Goal: Transaction & Acquisition: Purchase product/service

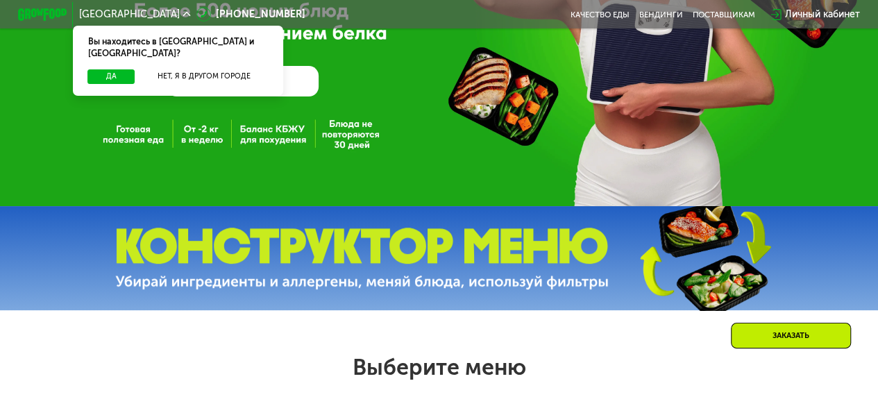
scroll to position [203, 0]
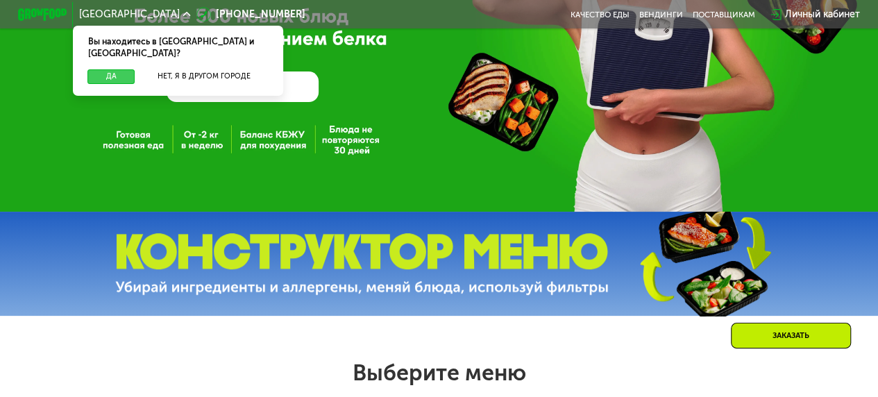
click at [118, 69] on button "Да" at bounding box center [110, 76] width 47 height 15
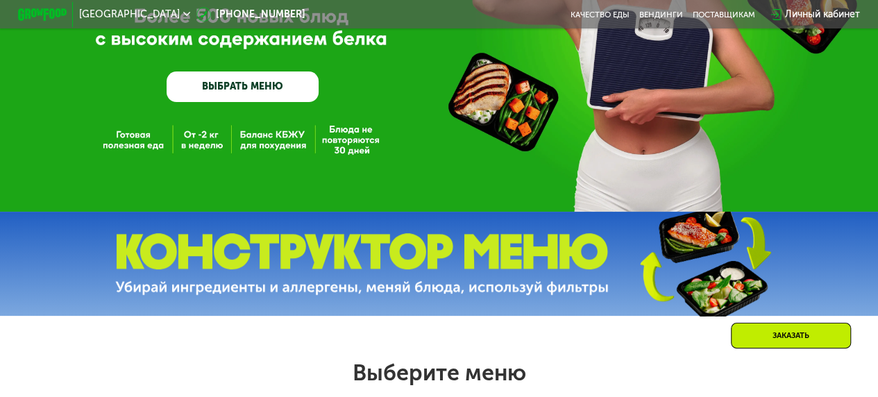
click at [211, 89] on link "ВЫБРАТЬ МЕНЮ" at bounding box center [243, 86] width 152 height 31
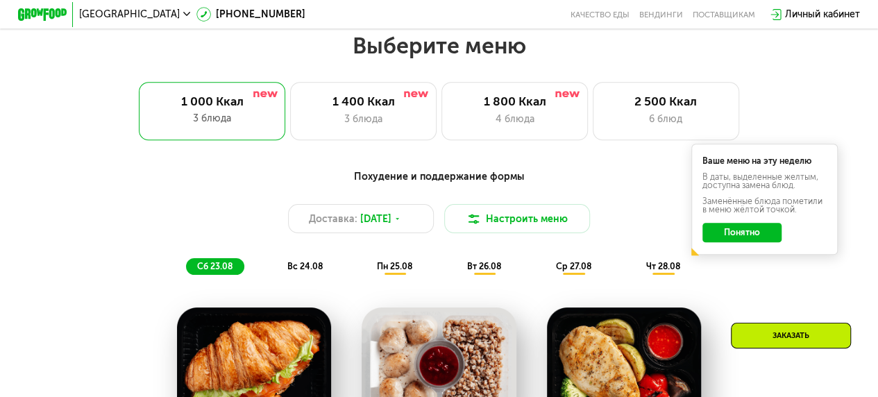
scroll to position [537, 0]
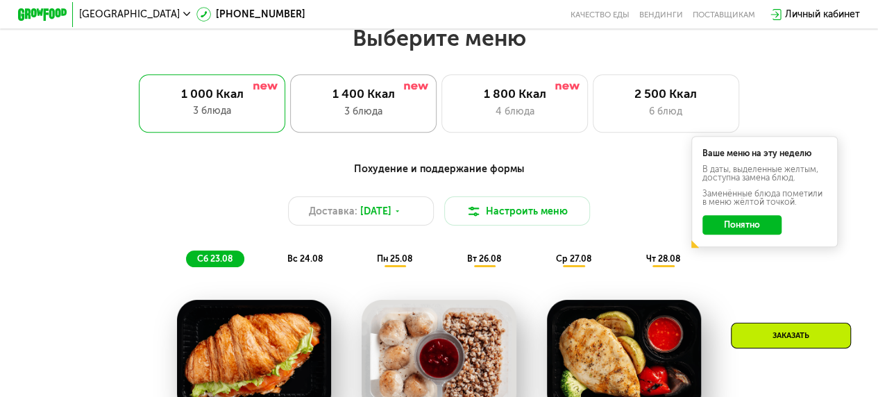
click at [353, 101] on div "1 400 Ккал" at bounding box center [363, 94] width 121 height 15
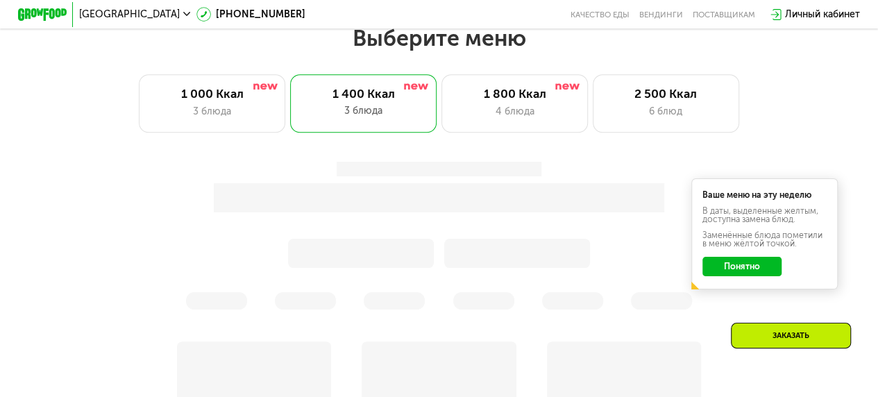
click at [758, 276] on button "Понятно" at bounding box center [741, 266] width 78 height 19
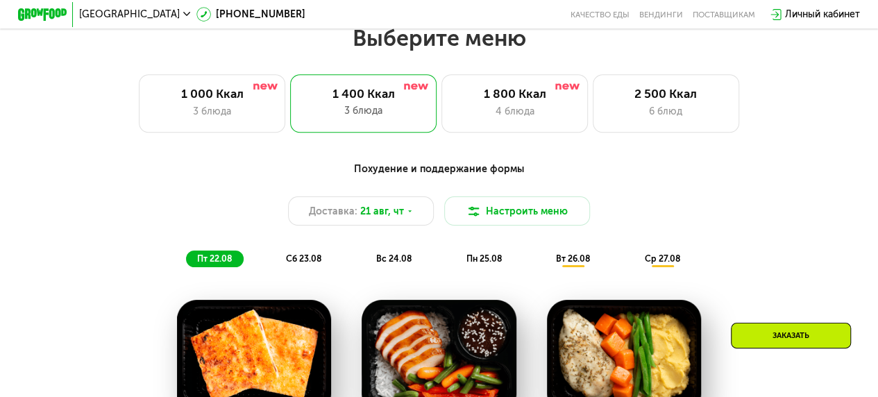
scroll to position [697, 0]
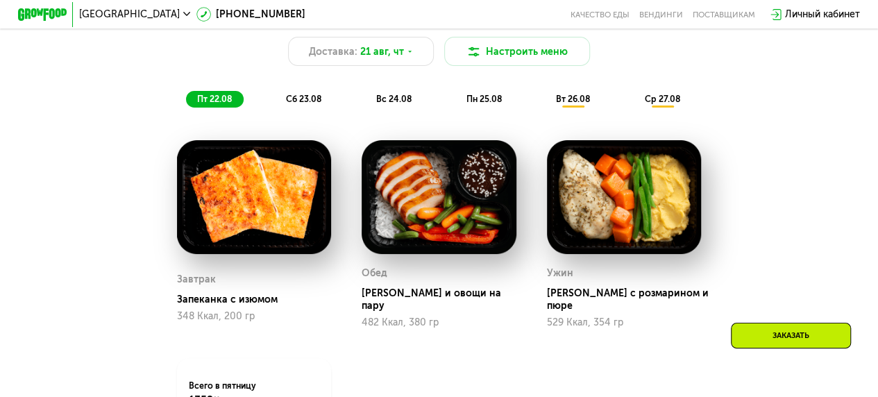
click at [346, 206] on div "[PERSON_NAME] и овощи на пару 482 Ккал, 380 гр" at bounding box center [438, 234] width 185 height 219
click at [269, 212] on img at bounding box center [254, 197] width 155 height 114
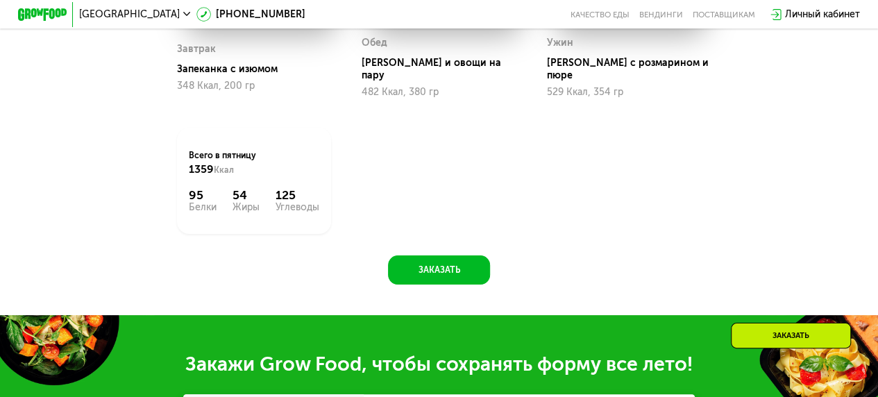
scroll to position [984, 0]
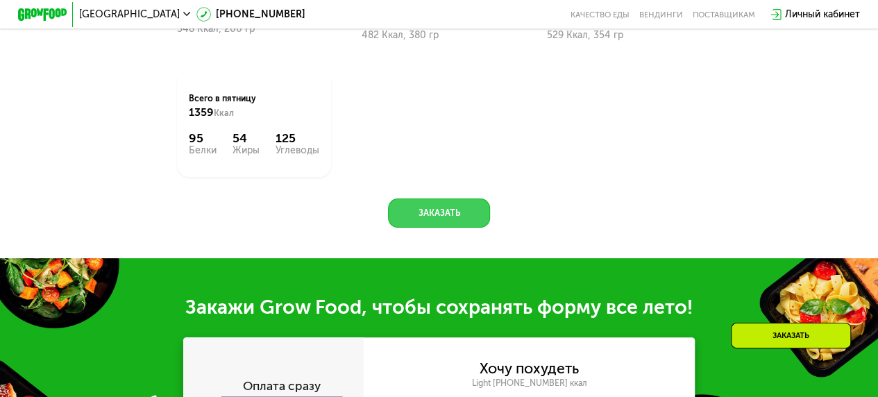
click at [441, 210] on button "Заказать" at bounding box center [438, 212] width 101 height 29
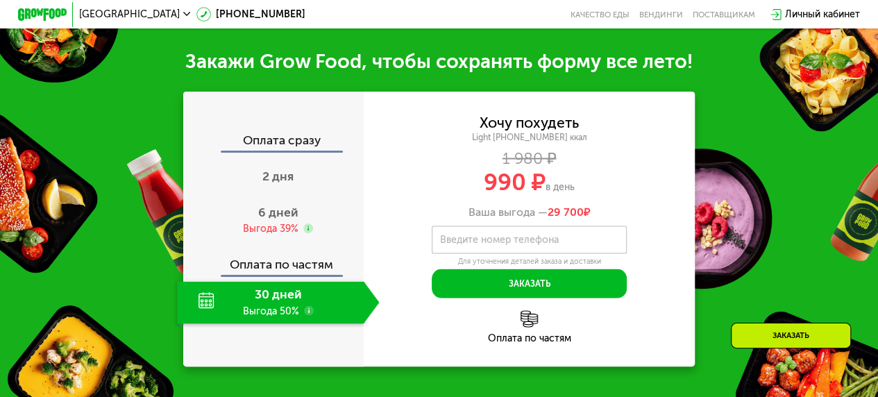
scroll to position [1242, 0]
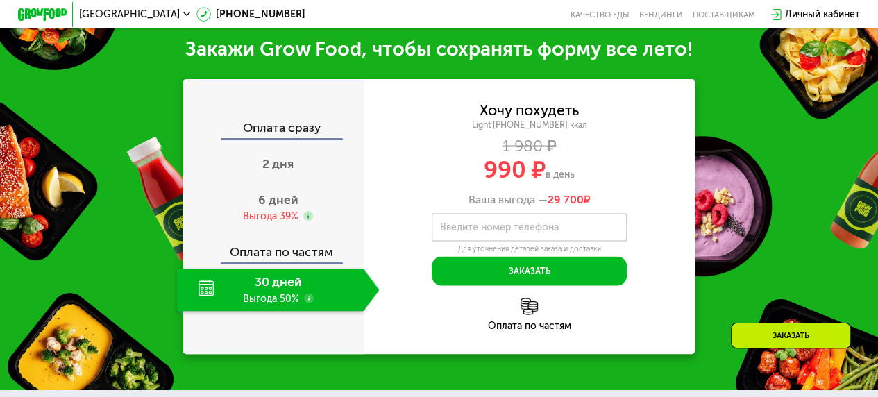
click at [497, 230] on label "Введите номер телефона" at bounding box center [498, 226] width 119 height 7
click at [497, 235] on input "Введите номер телефона" at bounding box center [529, 227] width 195 height 28
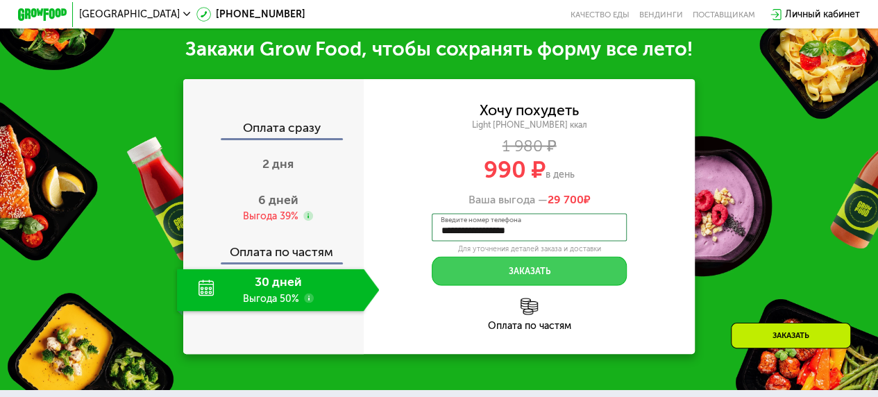
type input "**********"
click at [572, 280] on button "Заказать" at bounding box center [529, 270] width 195 height 29
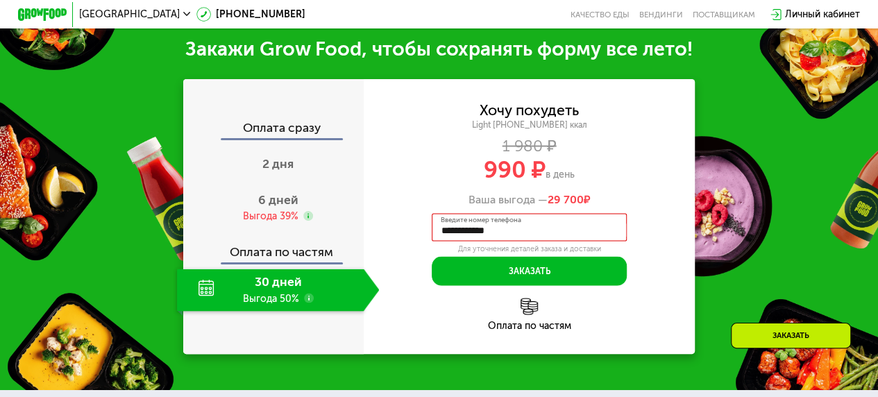
click at [552, 230] on input "**********" at bounding box center [529, 227] width 195 height 28
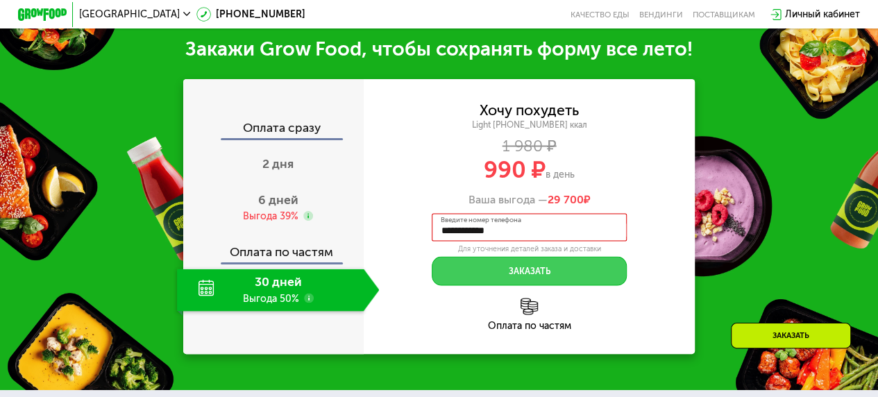
click at [563, 269] on button "Заказать" at bounding box center [529, 270] width 195 height 29
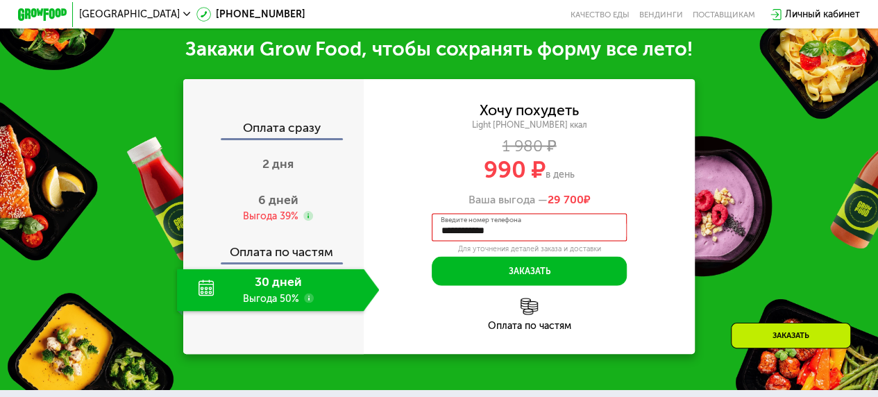
click at [557, 234] on input "**********" at bounding box center [529, 227] width 195 height 28
type input "**********"
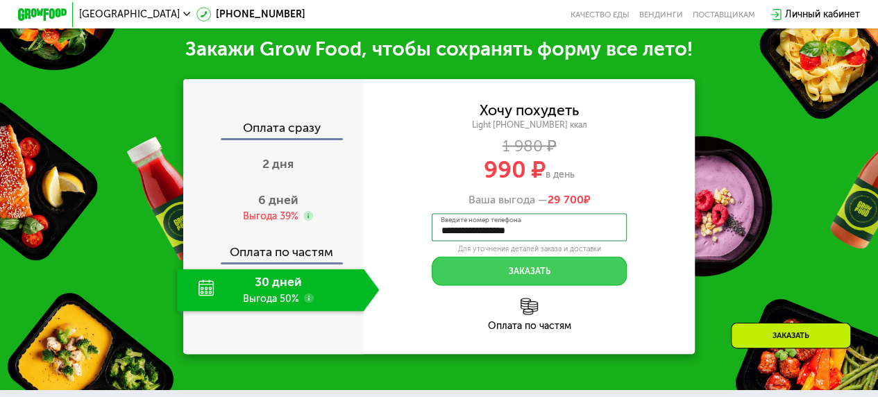
click at [470, 272] on button "Заказать" at bounding box center [529, 270] width 195 height 29
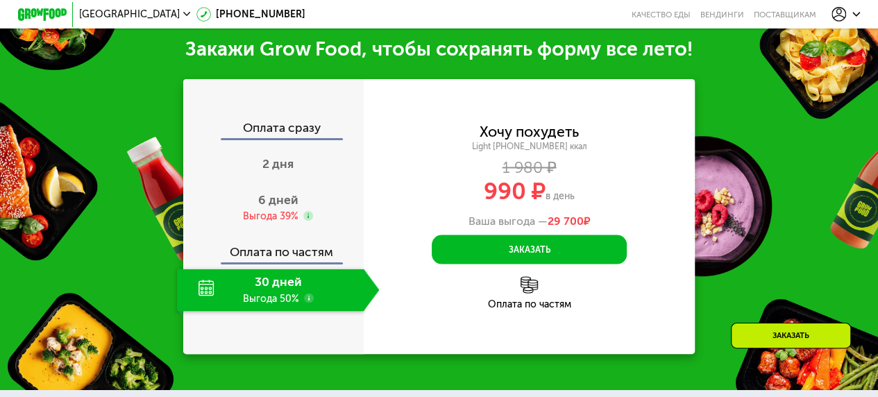
click at [765, 329] on div "Заказать" at bounding box center [791, 336] width 120 height 26
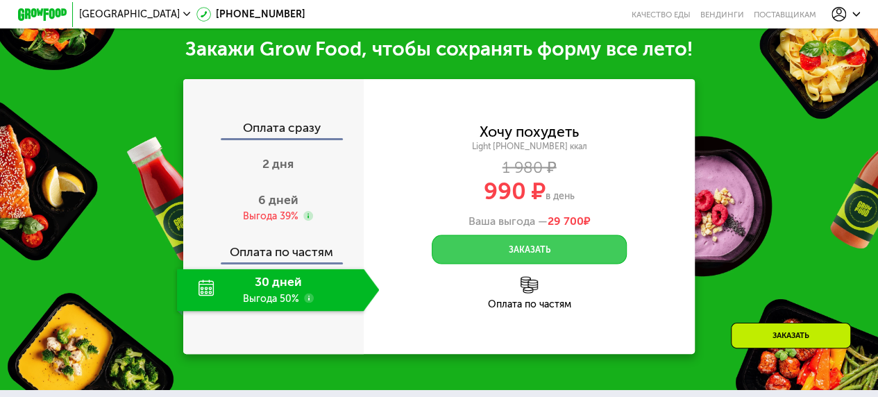
click at [551, 249] on button "Заказать" at bounding box center [529, 249] width 195 height 29
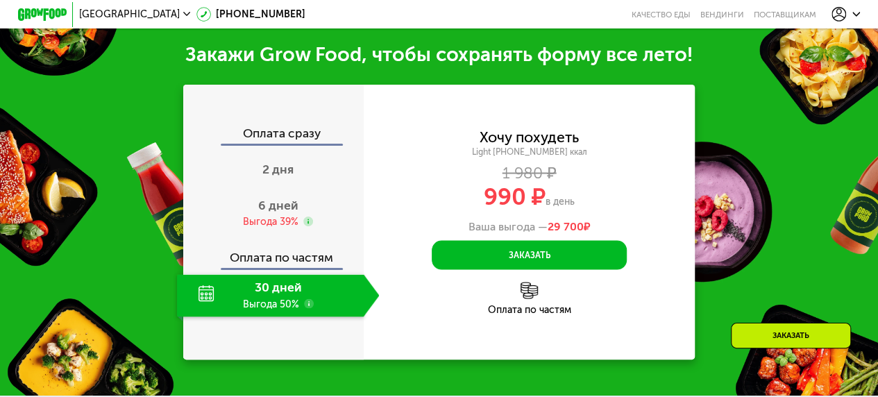
scroll to position [1239, 0]
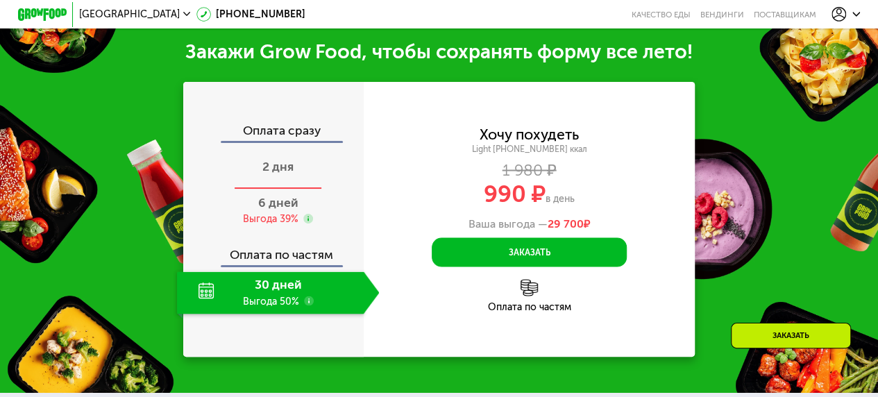
click at [273, 172] on span "2 дня" at bounding box center [277, 166] width 31 height 15
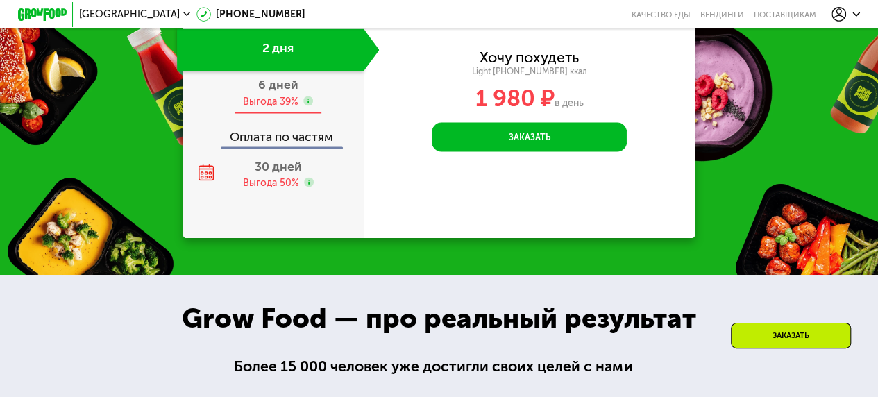
click at [282, 92] on span "6 дней" at bounding box center [278, 83] width 40 height 15
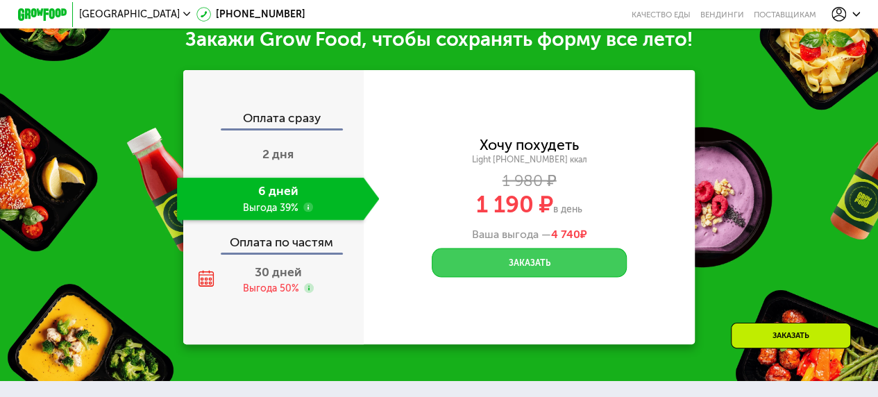
click at [506, 277] on button "Заказать" at bounding box center [529, 262] width 195 height 29
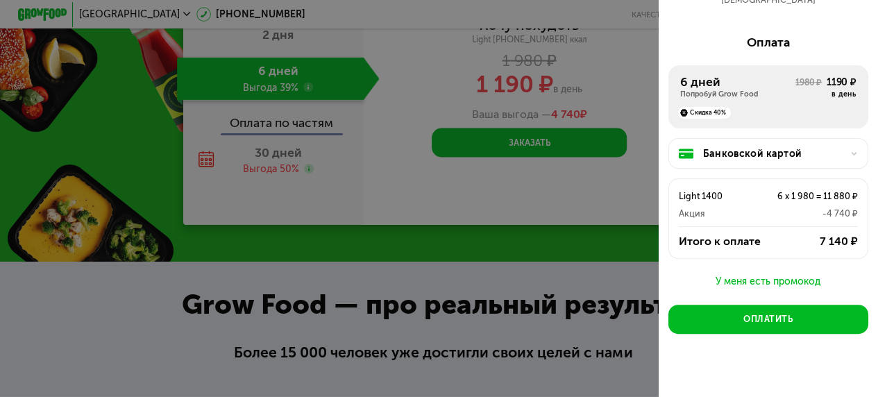
scroll to position [1367, 0]
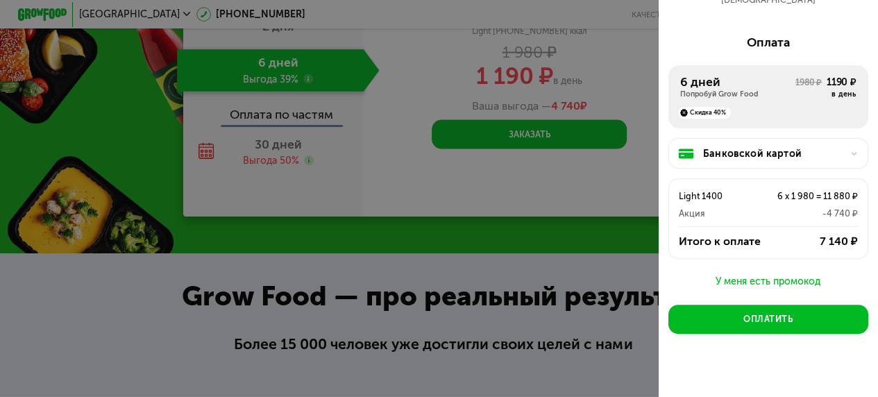
click at [741, 146] on div "Банковской картой" at bounding box center [773, 153] width 140 height 15
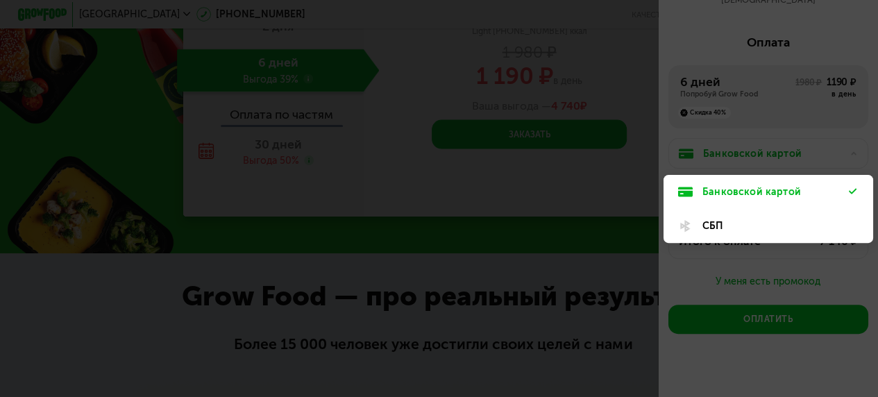
click at [747, 187] on div "Банковской картой" at bounding box center [775, 192] width 146 height 15
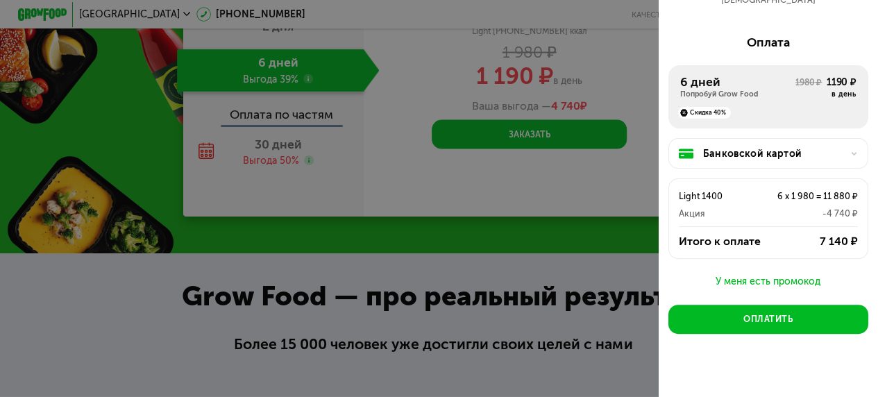
click at [749, 146] on div "Банковской картой" at bounding box center [773, 153] width 140 height 15
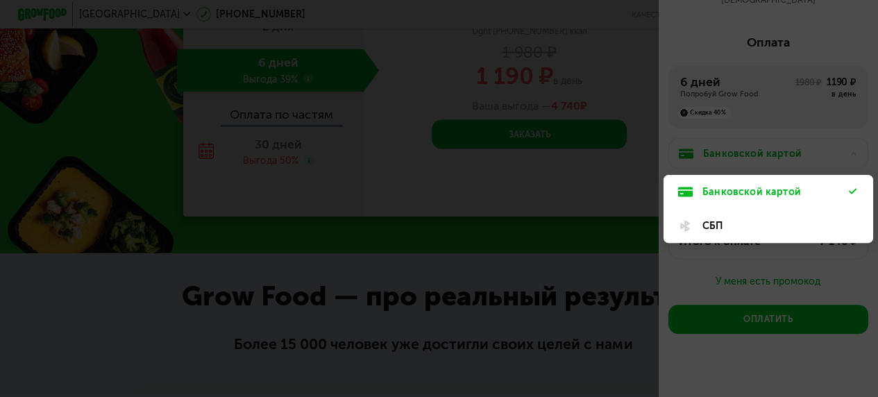
click at [749, 139] on div at bounding box center [439, 198] width 878 height 397
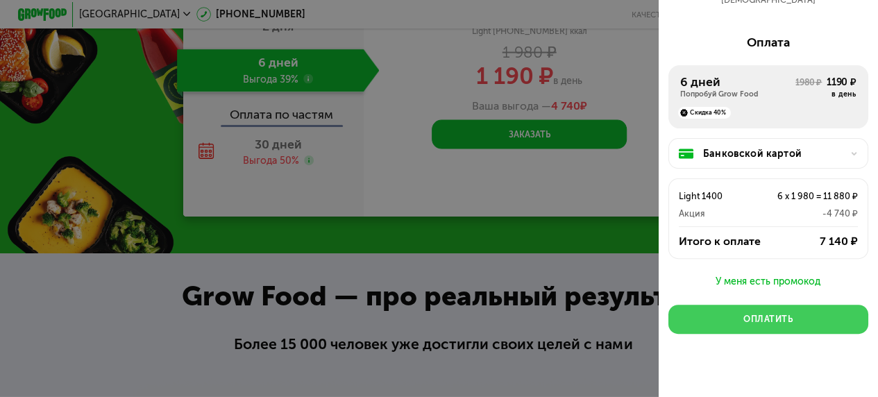
click at [810, 313] on button "Оплатить" at bounding box center [768, 319] width 200 height 29
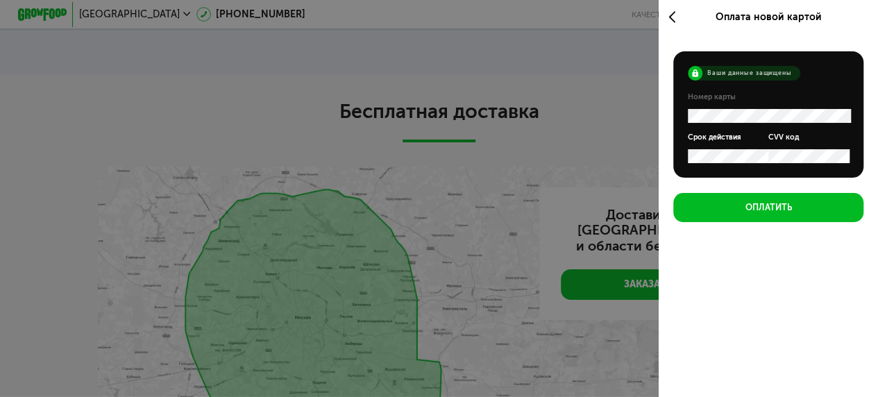
scroll to position [2476, 0]
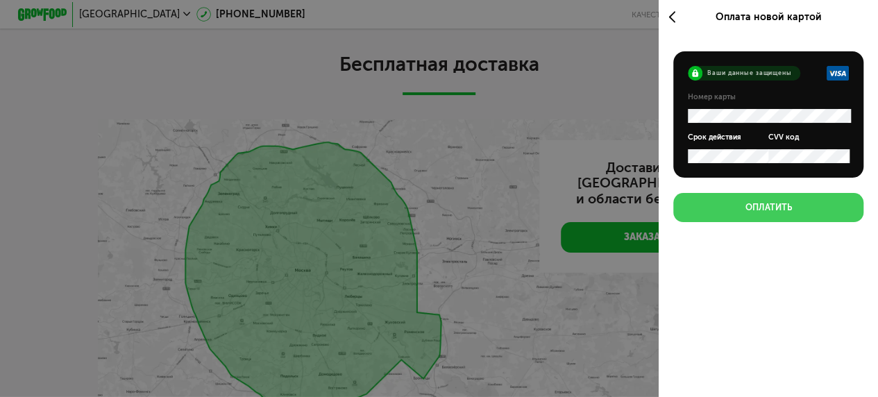
click at [779, 205] on div "Оплатить" at bounding box center [768, 207] width 46 height 12
